Goal: Information Seeking & Learning: Learn about a topic

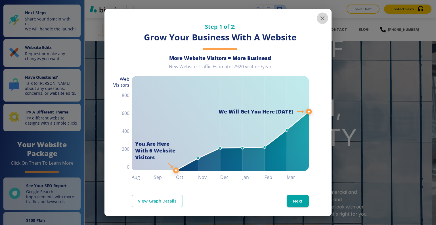
click at [321, 19] on icon "button" at bounding box center [323, 18] width 4 height 4
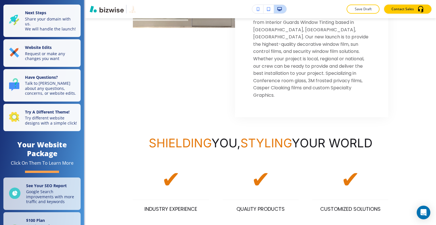
scroll to position [326, 0]
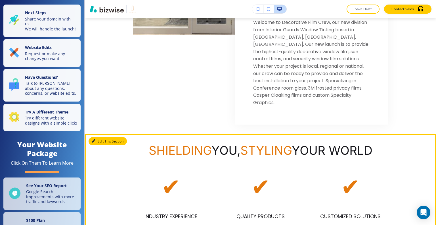
click at [93, 139] on icon "button" at bounding box center [93, 140] width 3 height 3
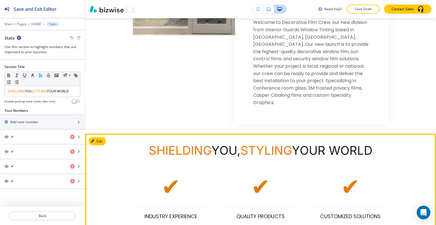
scroll to position [434, 0]
